Goal: Task Accomplishment & Management: Use online tool/utility

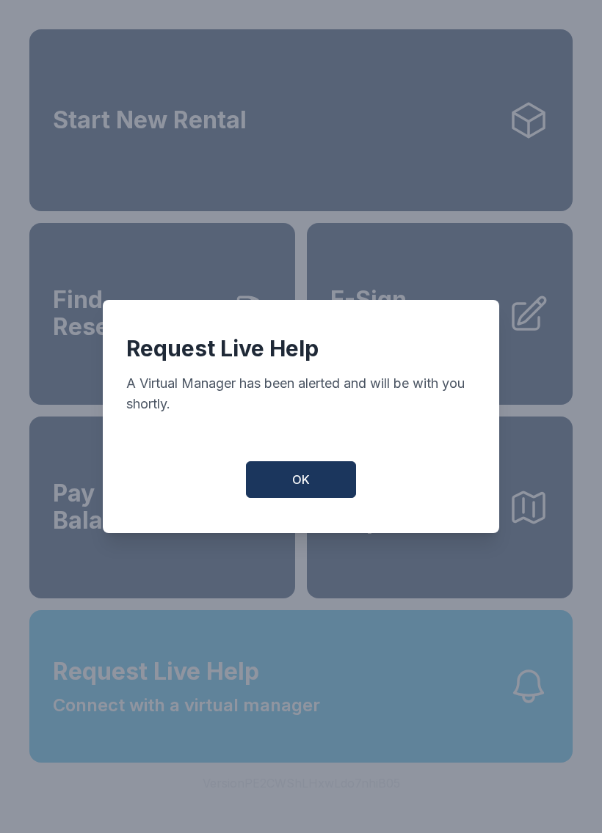
click at [314, 475] on button "OK" at bounding box center [301, 479] width 110 height 37
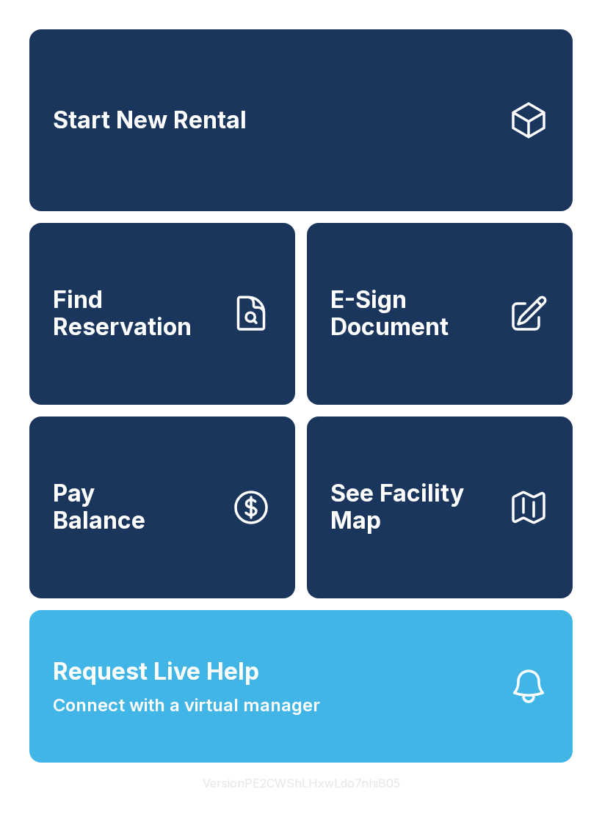
click at [247, 690] on span "Request Live Help" at bounding box center [156, 671] width 206 height 35
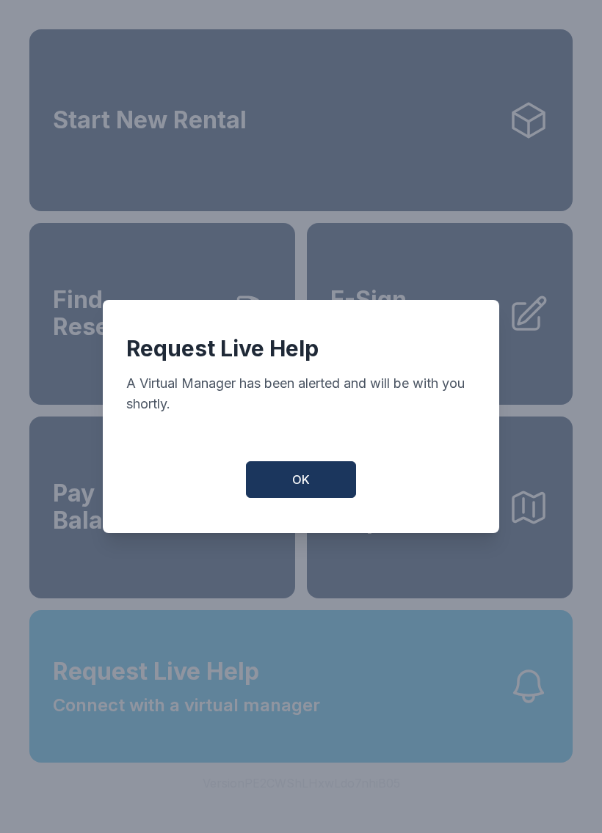
click at [312, 478] on button "OK" at bounding box center [301, 479] width 110 height 37
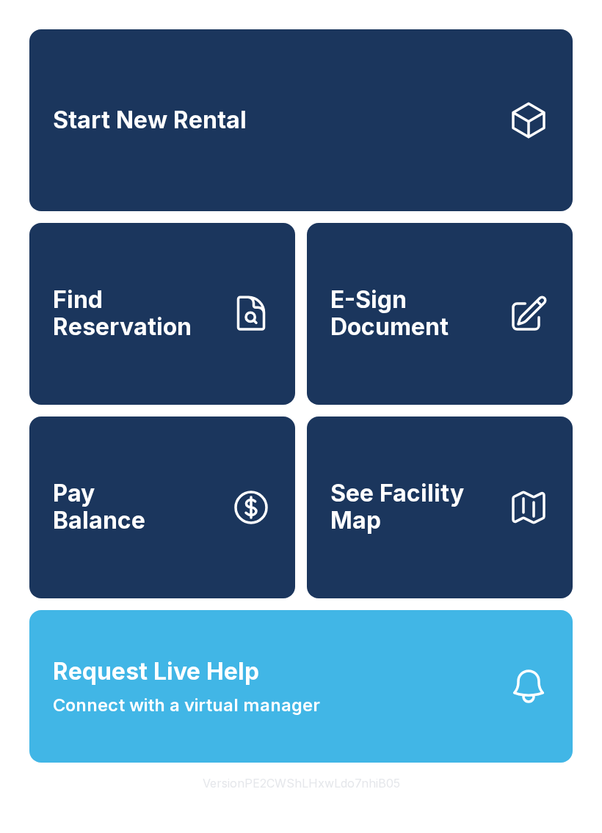
click at [169, 533] on link "Pay Balance" at bounding box center [162, 508] width 266 height 182
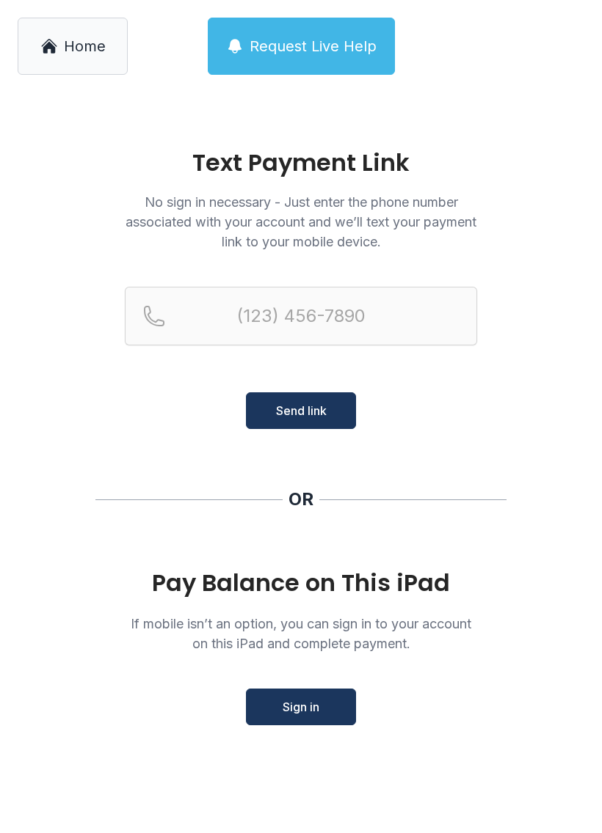
click at [298, 42] on span "Request Live Help" at bounding box center [312, 46] width 127 height 21
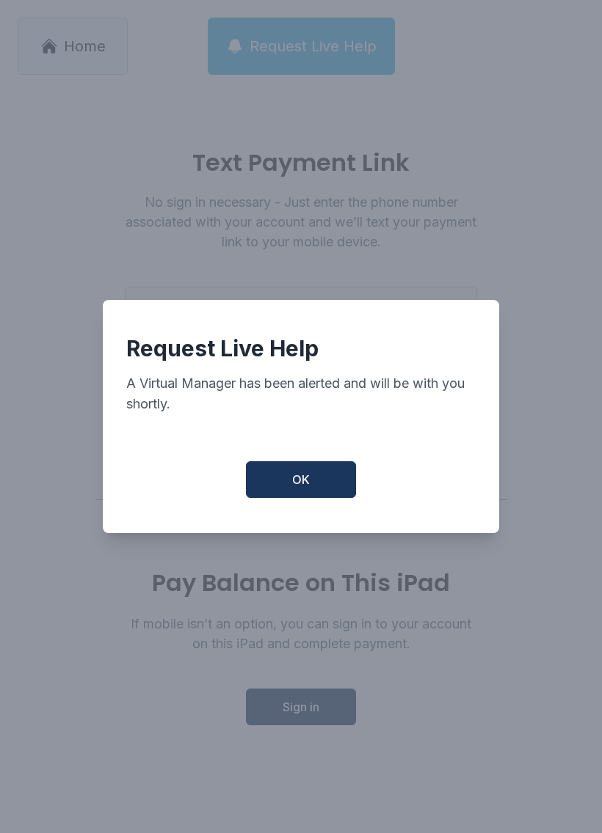
click at [304, 489] on span "OK" at bounding box center [301, 480] width 18 height 18
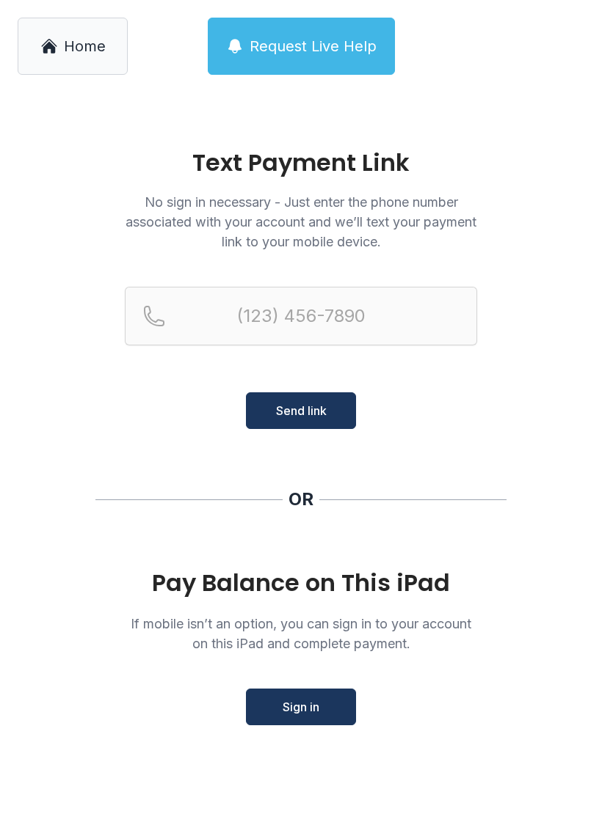
click at [82, 28] on link "Home" at bounding box center [73, 46] width 110 height 57
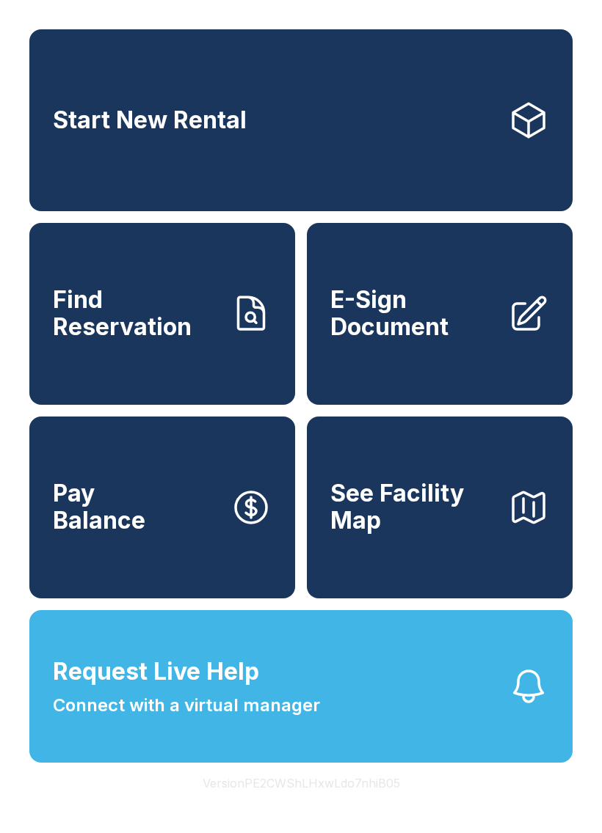
click at [448, 312] on span "E-Sign Document" at bounding box center [413, 314] width 166 height 54
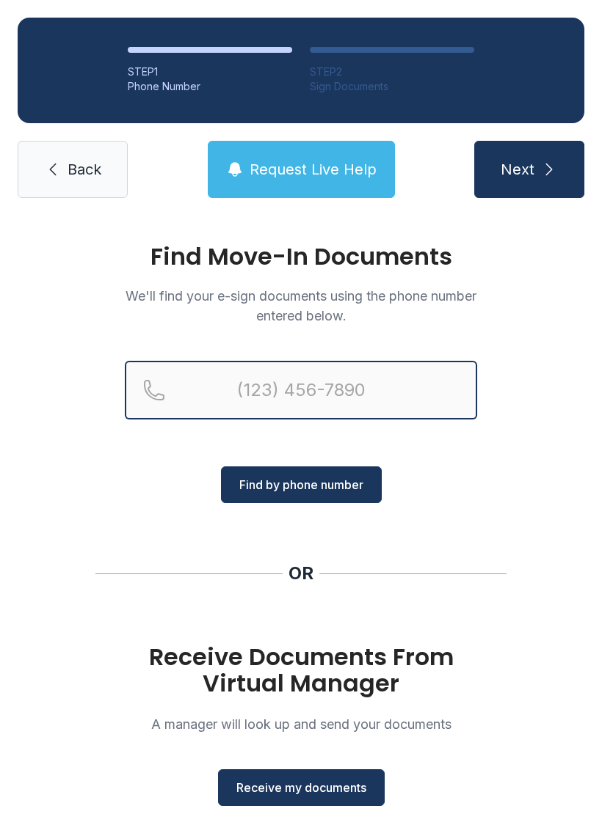
click at [229, 380] on input "Reservation phone number" at bounding box center [301, 390] width 352 height 59
type input "[PHONE_NUMBER]"
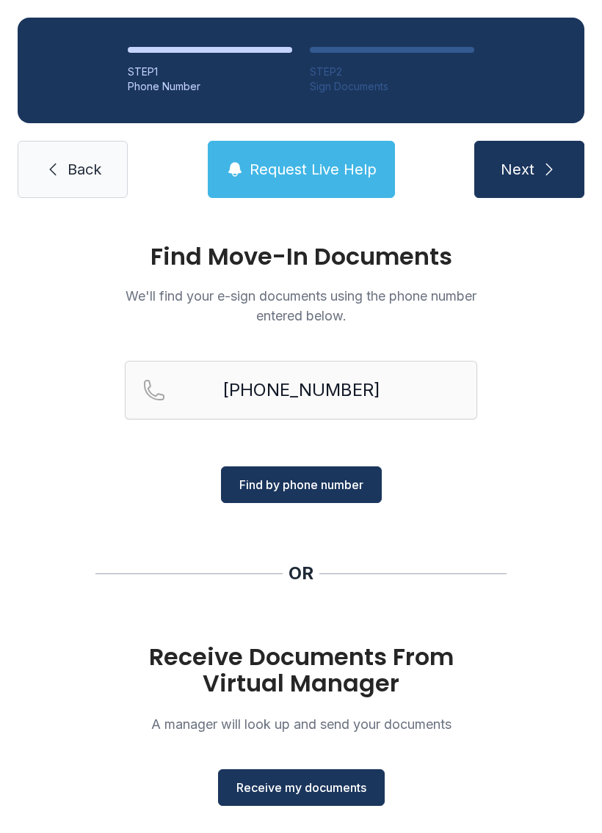
click at [319, 486] on span "Find by phone number" at bounding box center [301, 485] width 124 height 18
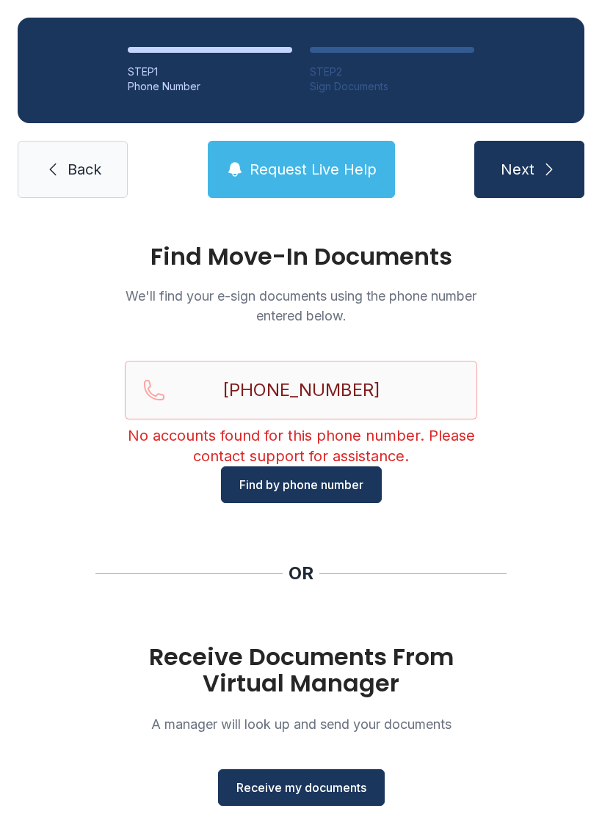
click at [522, 161] on span "Next" at bounding box center [517, 169] width 34 height 21
click at [75, 159] on span "Back" at bounding box center [84, 169] width 34 height 21
